Goal: Information Seeking & Learning: Check status

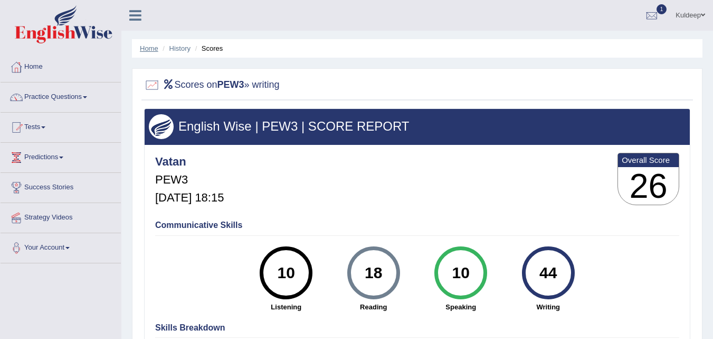
click at [149, 49] on link "Home" at bounding box center [149, 48] width 18 height 8
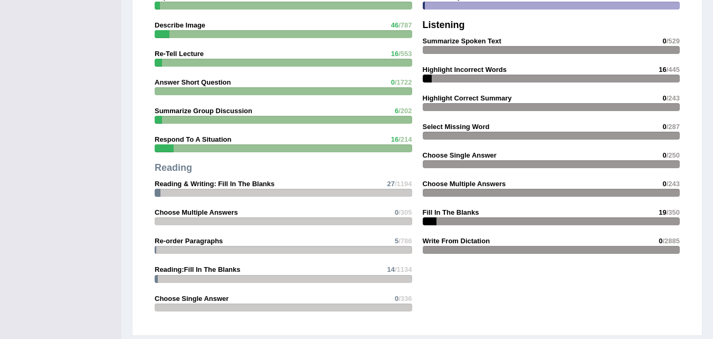
scroll to position [999, 0]
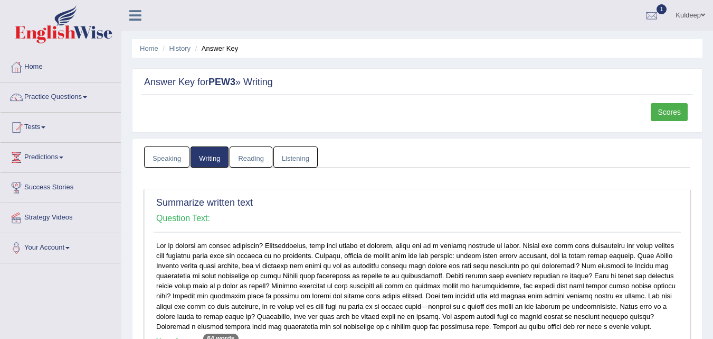
click at [659, 116] on link "Scores" at bounding box center [669, 112] width 37 height 18
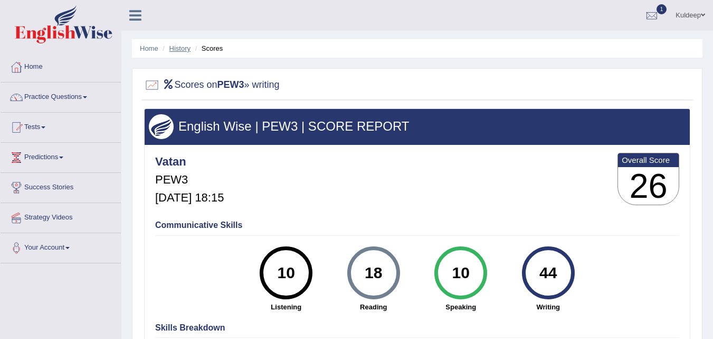
click at [182, 49] on link "History" at bounding box center [180, 48] width 21 height 8
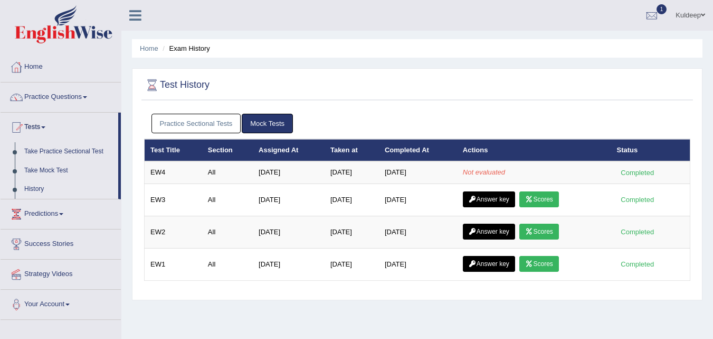
click at [196, 123] on link "Practice Sectional Tests" at bounding box center [197, 124] width 90 height 20
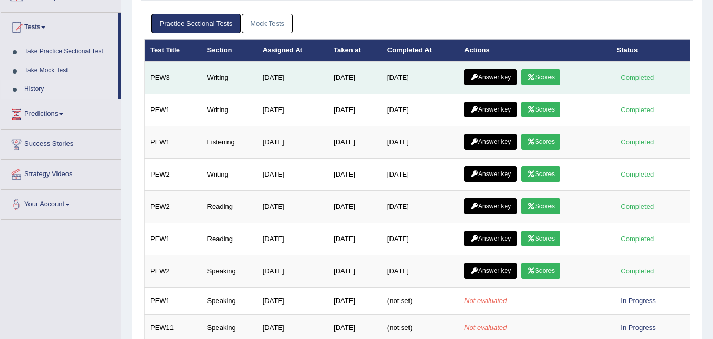
scroll to position [100, 0]
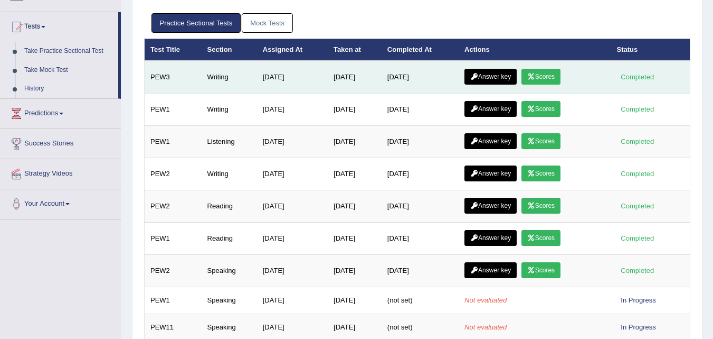
click at [488, 74] on link "Answer key" at bounding box center [491, 77] width 52 height 16
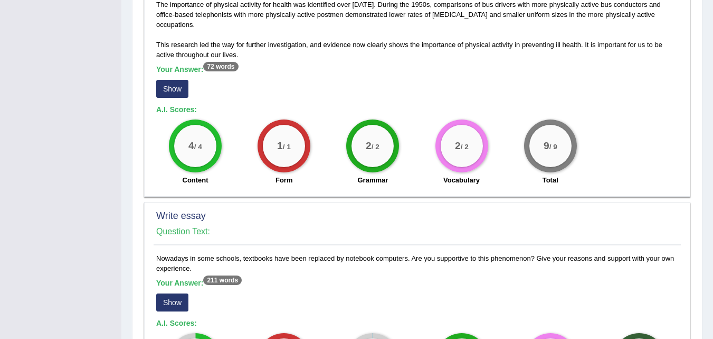
scroll to position [595, 0]
click at [168, 302] on button "Show" at bounding box center [172, 303] width 32 height 18
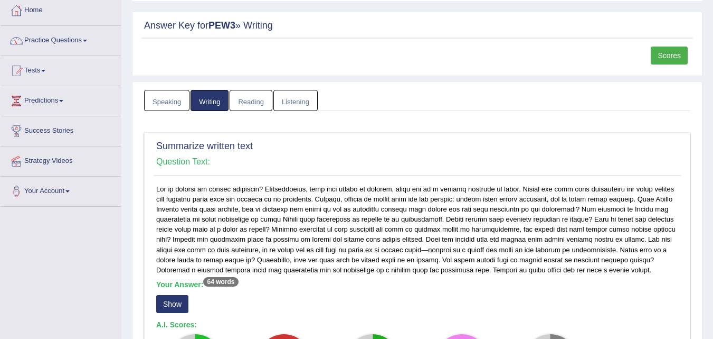
scroll to position [56, 0]
